Goal: Task Accomplishment & Management: Use online tool/utility

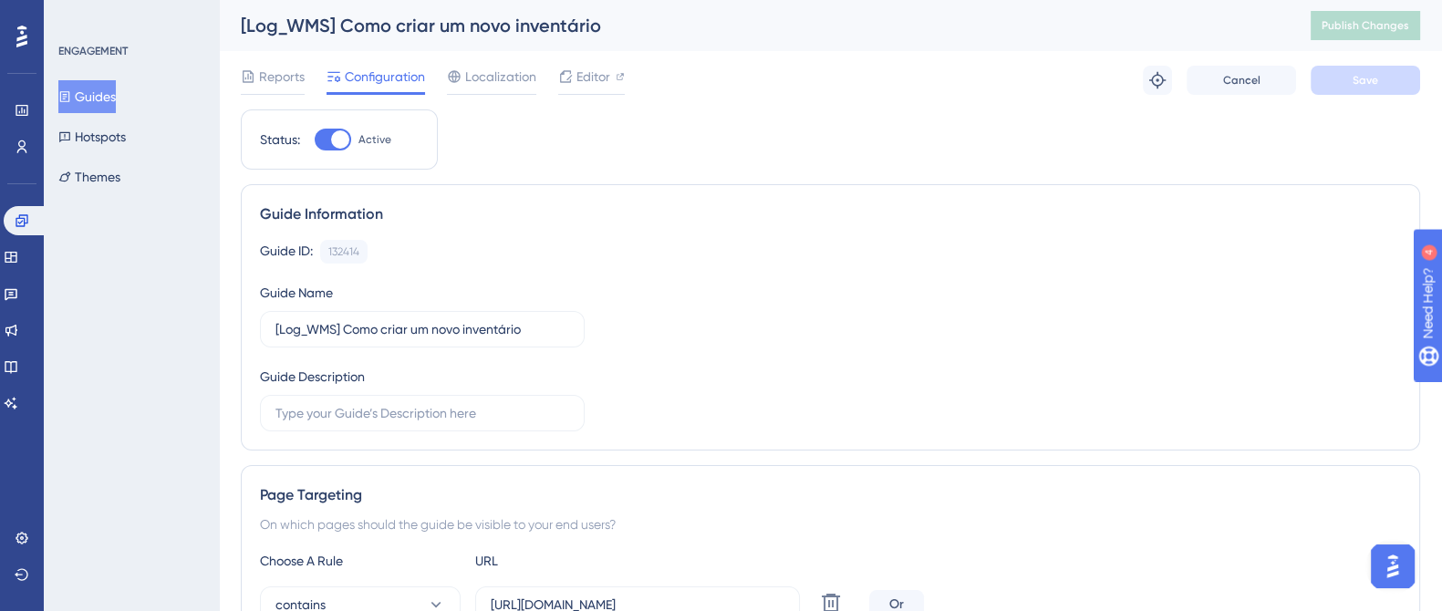
click at [100, 93] on button "Guides" at bounding box center [86, 96] width 57 height 33
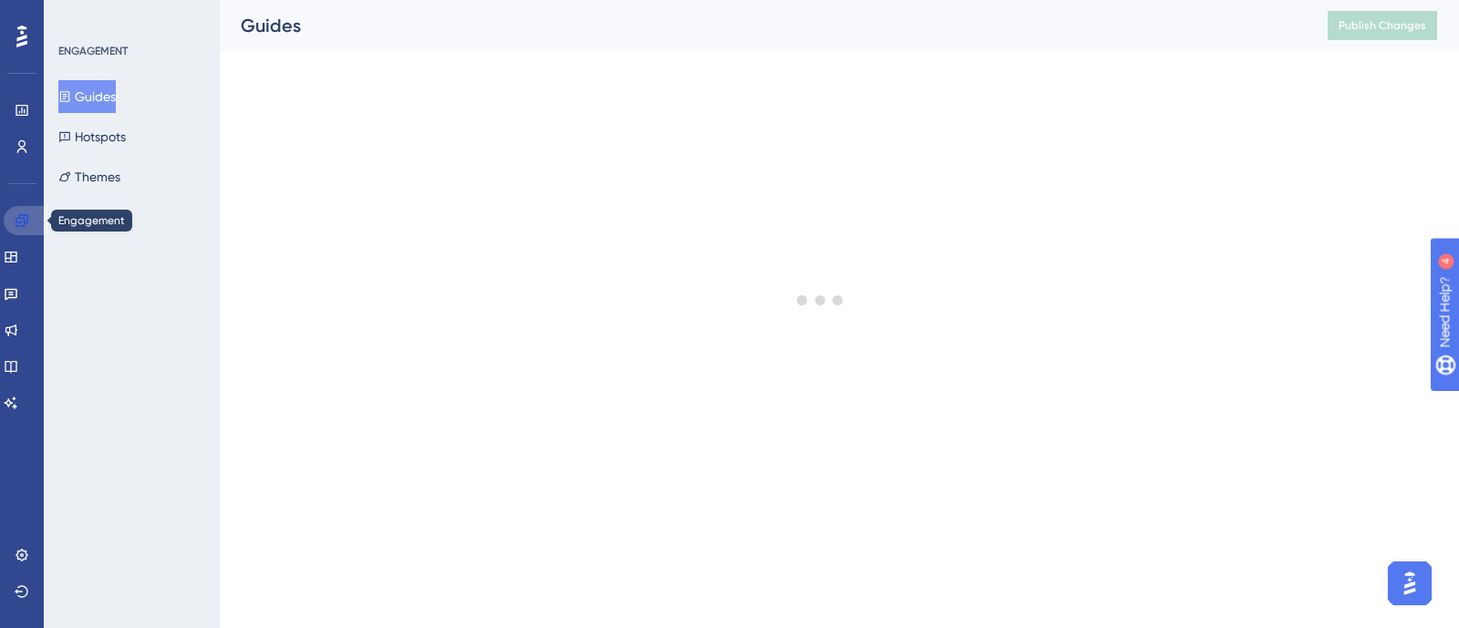
click at [23, 218] on icon at bounding box center [22, 220] width 12 height 12
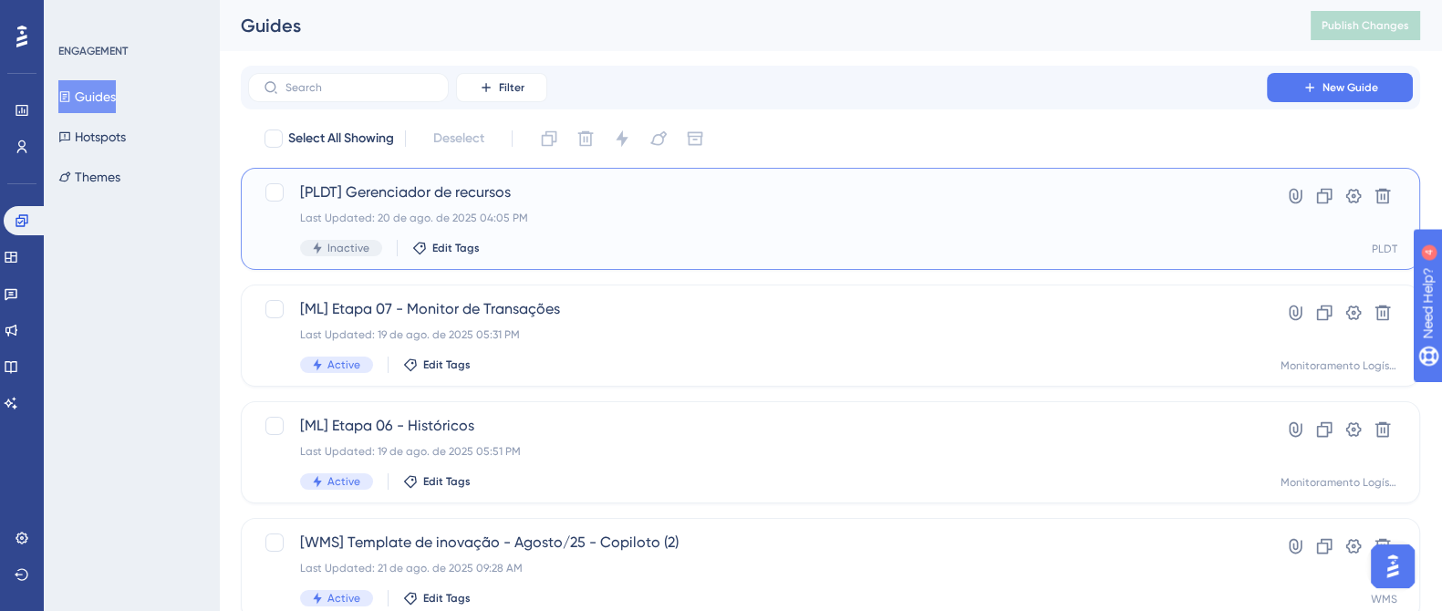
click at [573, 206] on div "[PLDT] Gerenciador de recursos Last Updated: 20 de ago. de 2025 04:05 PM Inacti…" at bounding box center [757, 218] width 915 height 75
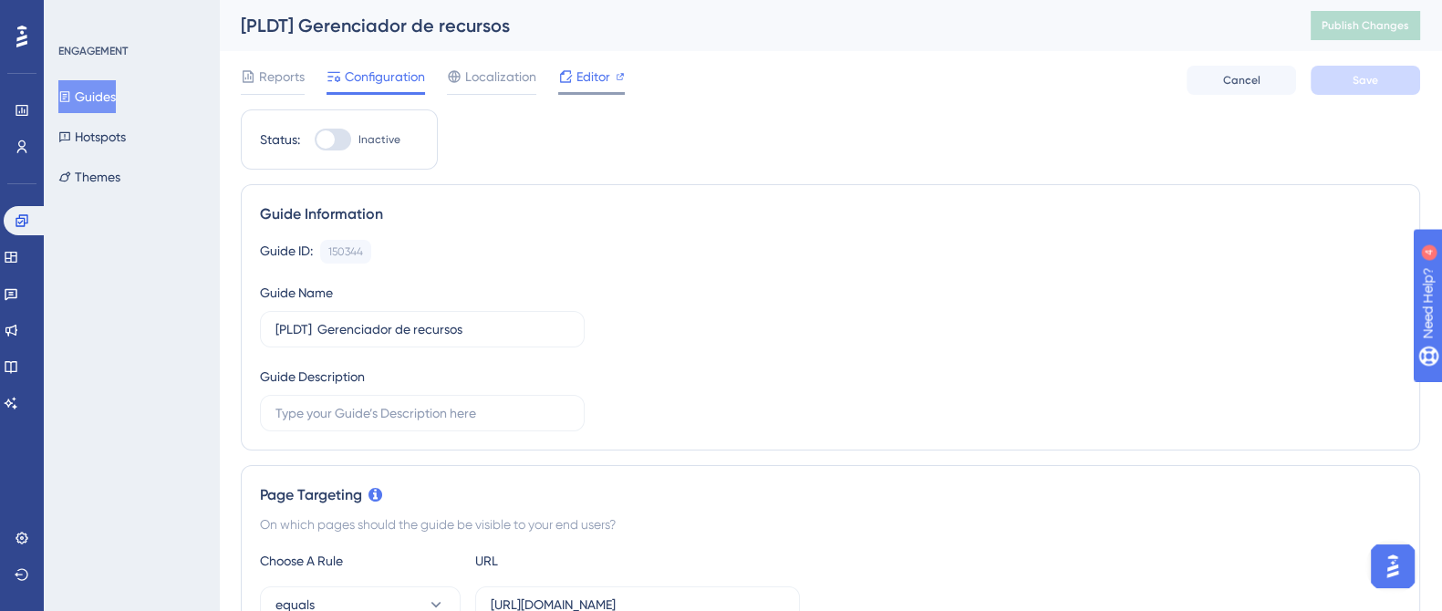
click at [576, 78] on span "Editor" at bounding box center [593, 77] width 34 height 22
